Goal: Check status

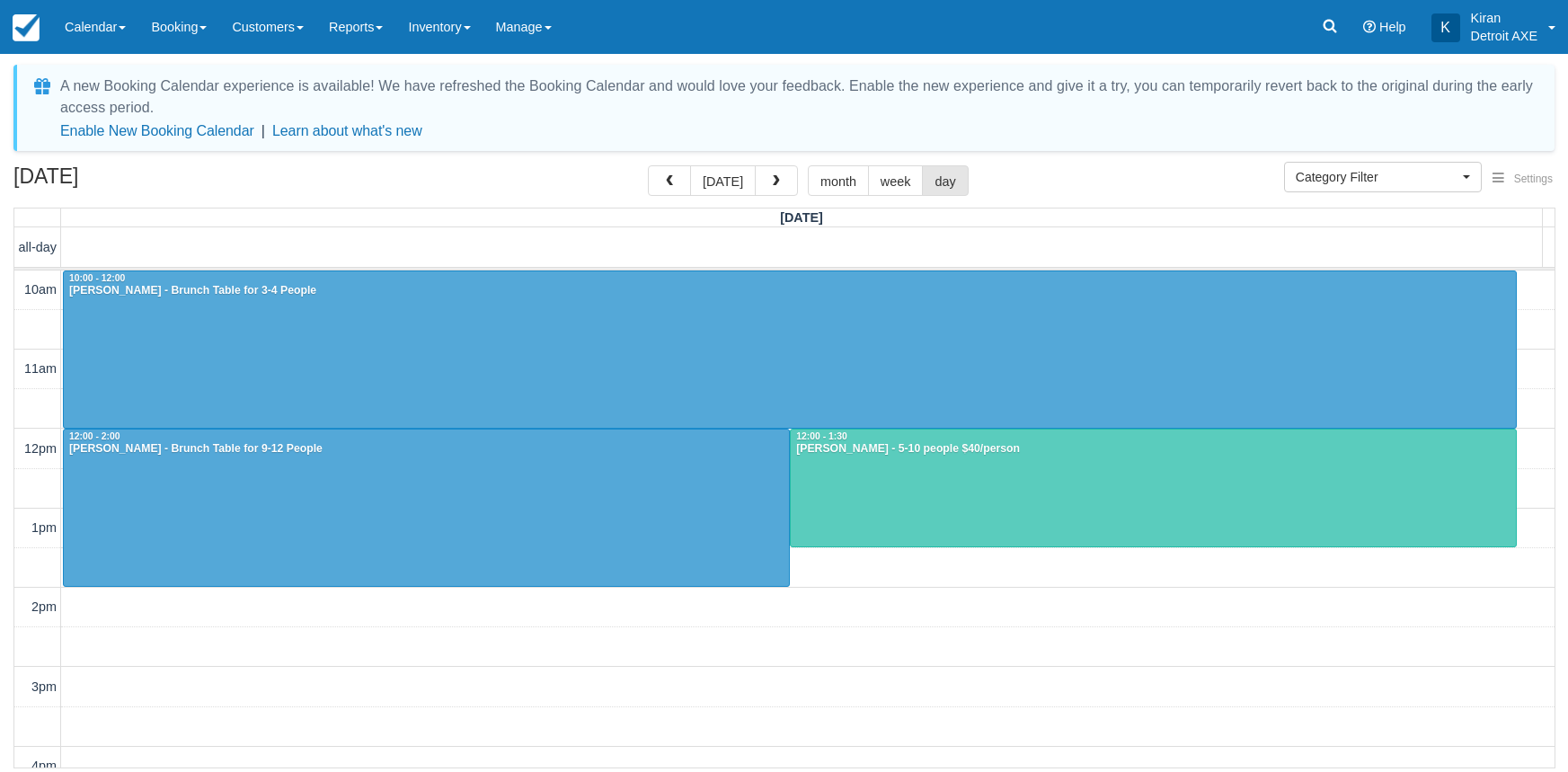
select select
click at [725, 178] on button "today" at bounding box center [723, 180] width 66 height 31
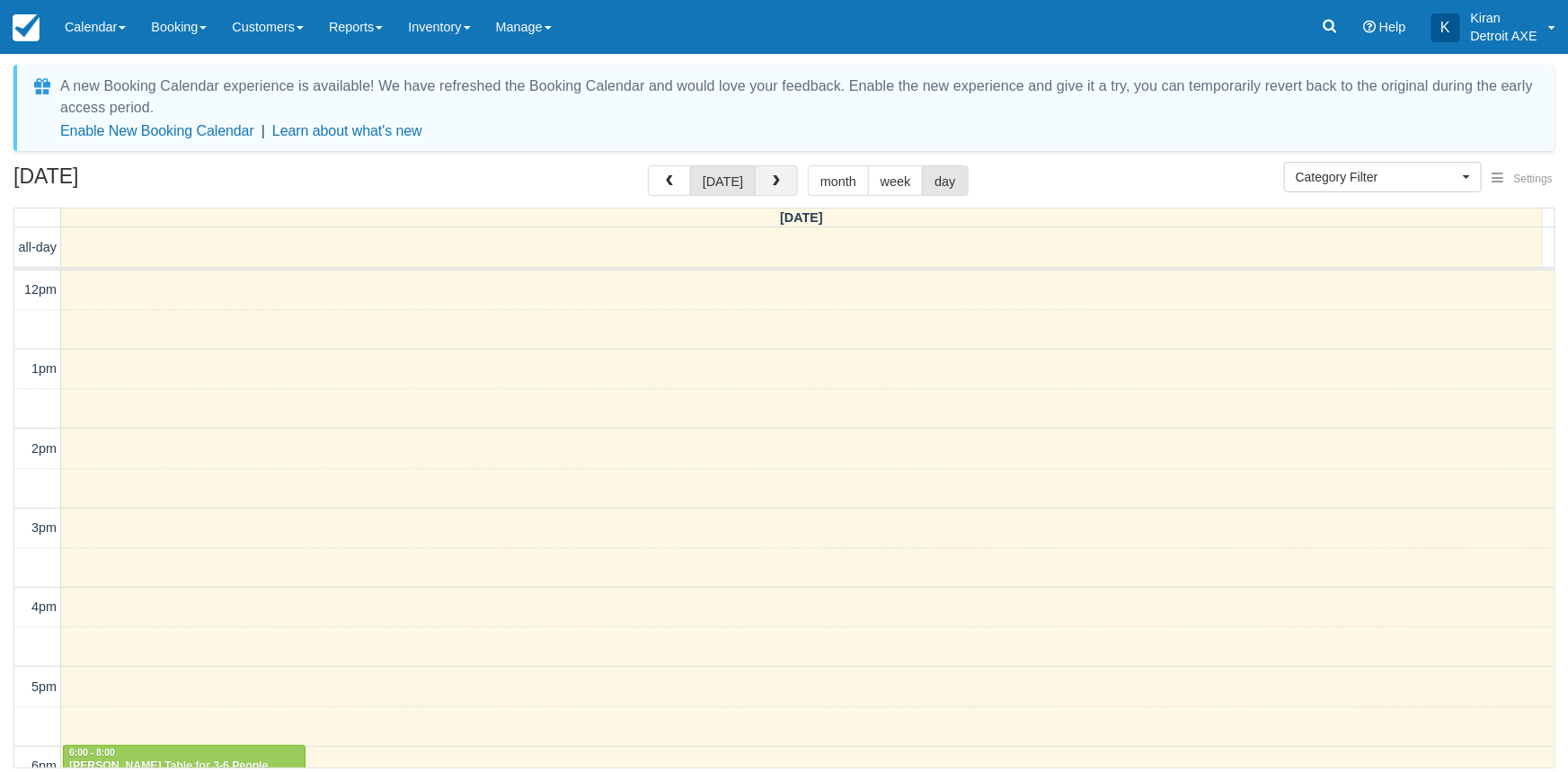
scroll to position [396, 0]
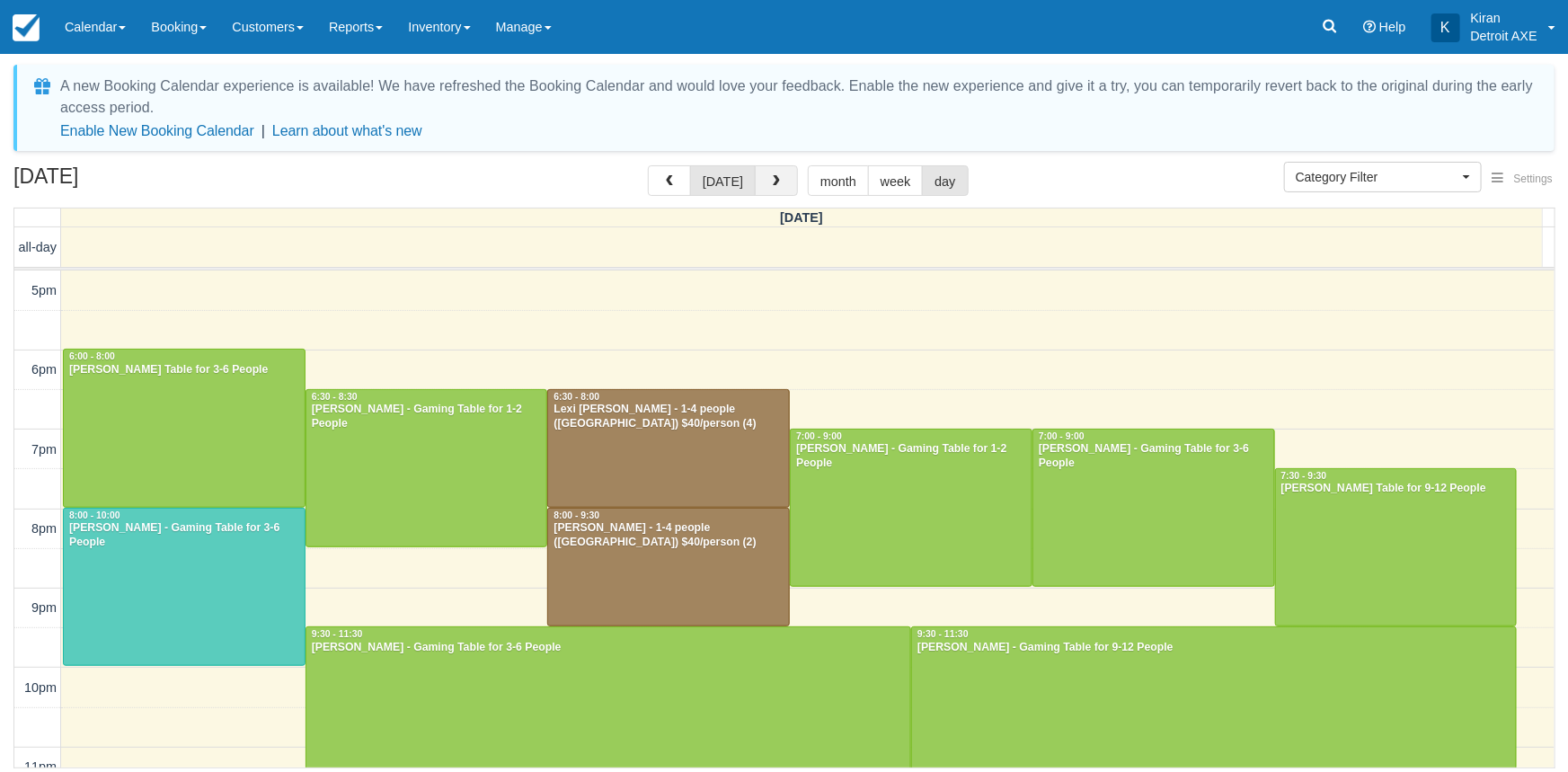
click at [769, 195] on button "button" at bounding box center [777, 180] width 43 height 31
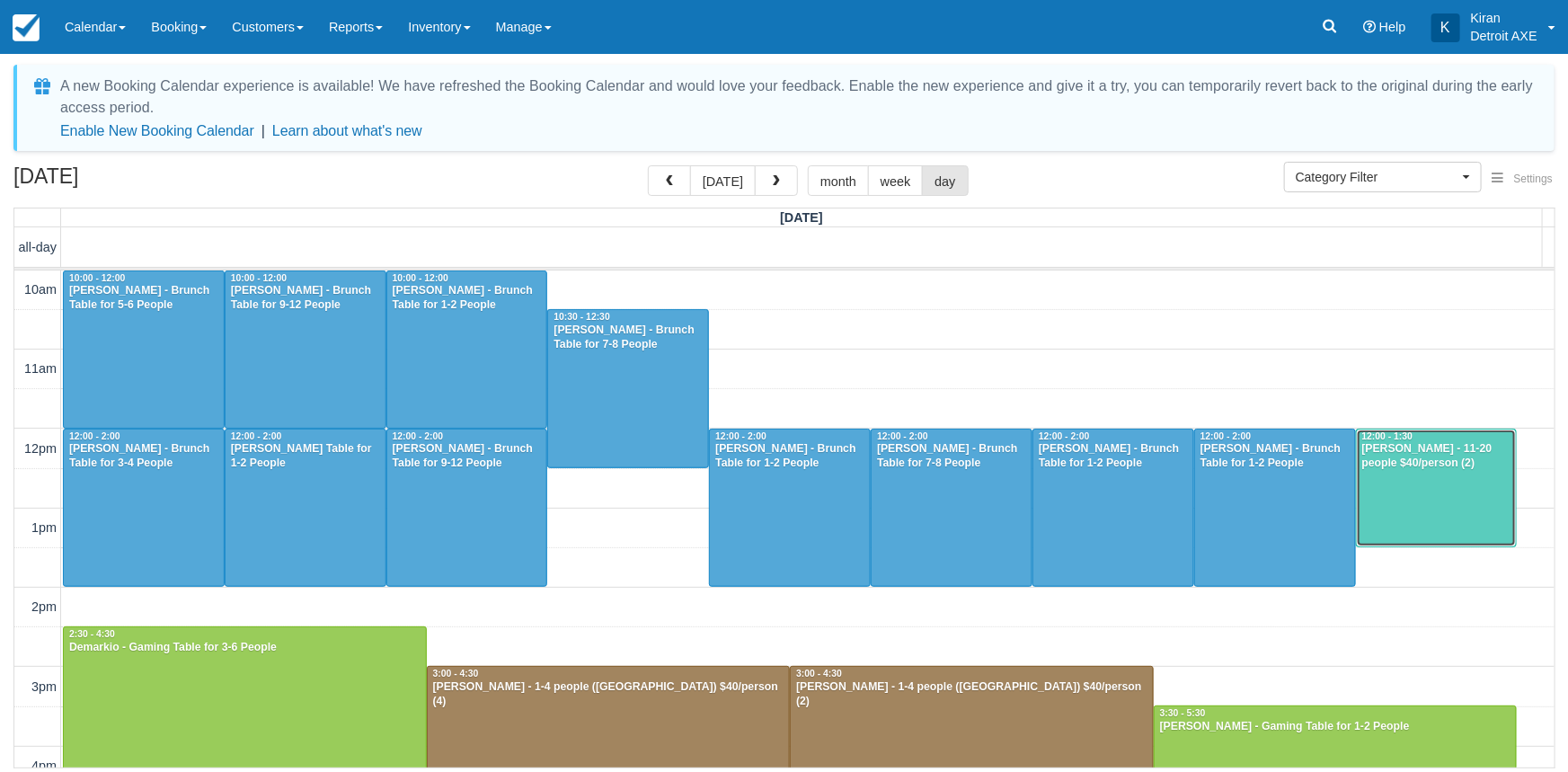
click at [1410, 455] on div "Chad Greenlee - 11-20 people $40/person (2)" at bounding box center [1436, 456] width 151 height 29
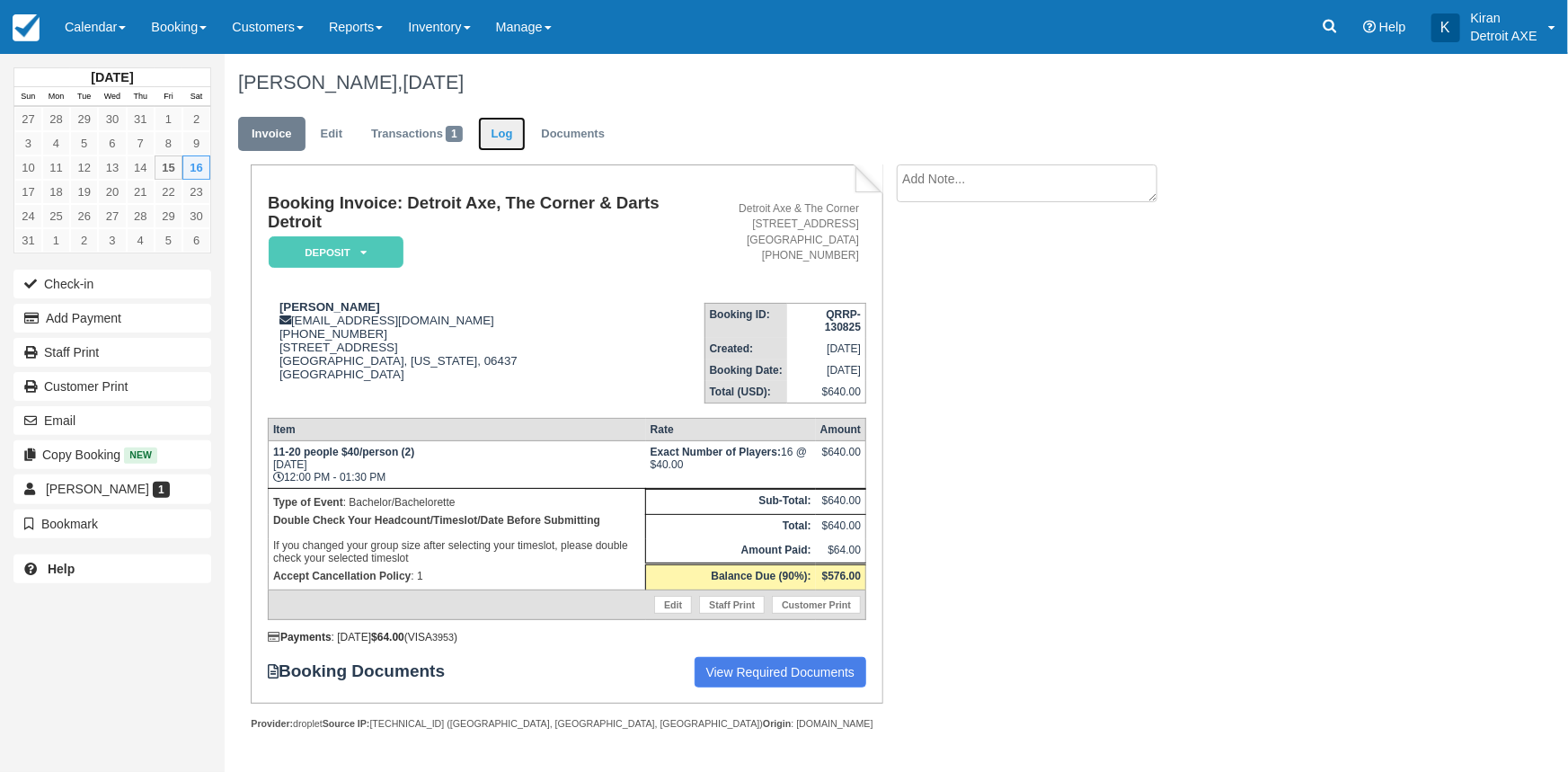
click at [514, 131] on link "Log" at bounding box center [503, 133] width 49 height 35
